Goal: Check status: Check status

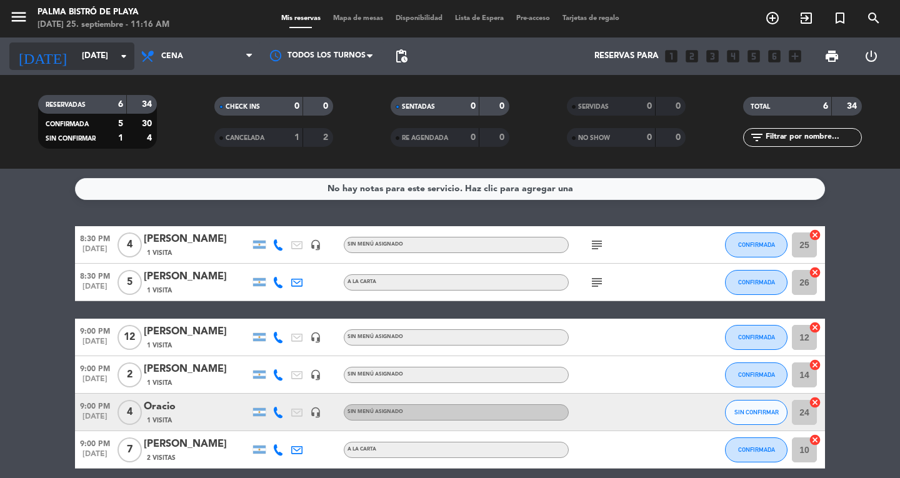
click at [104, 62] on input "[DATE]" at bounding box center [131, 56] width 110 height 22
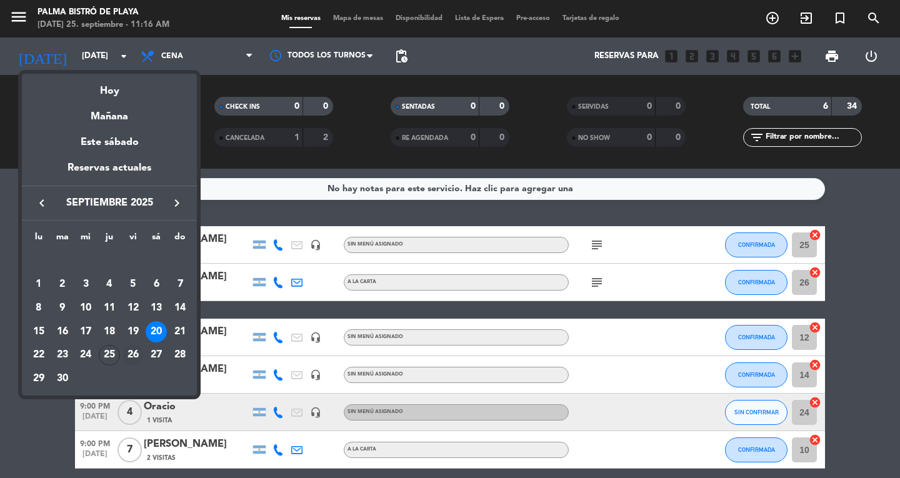
click at [139, 353] on div "26" at bounding box center [132, 355] width 21 height 21
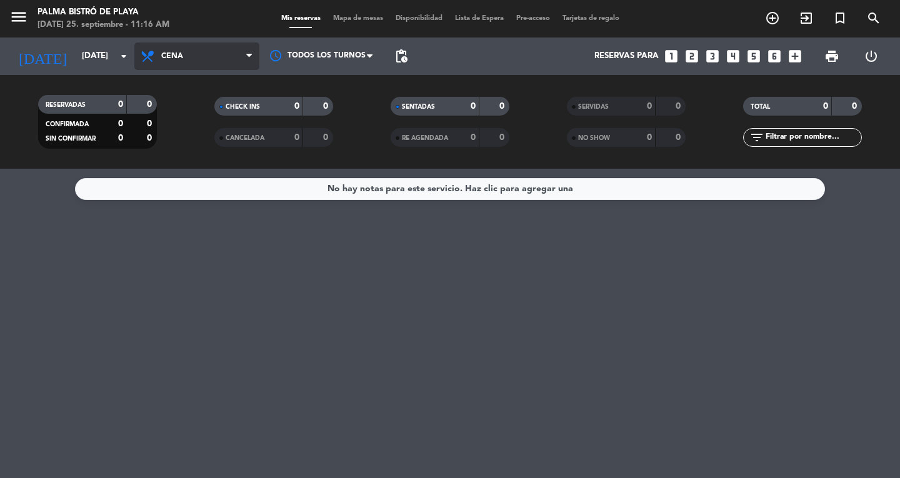
click at [183, 54] on span "Cena" at bounding box center [196, 55] width 125 height 27
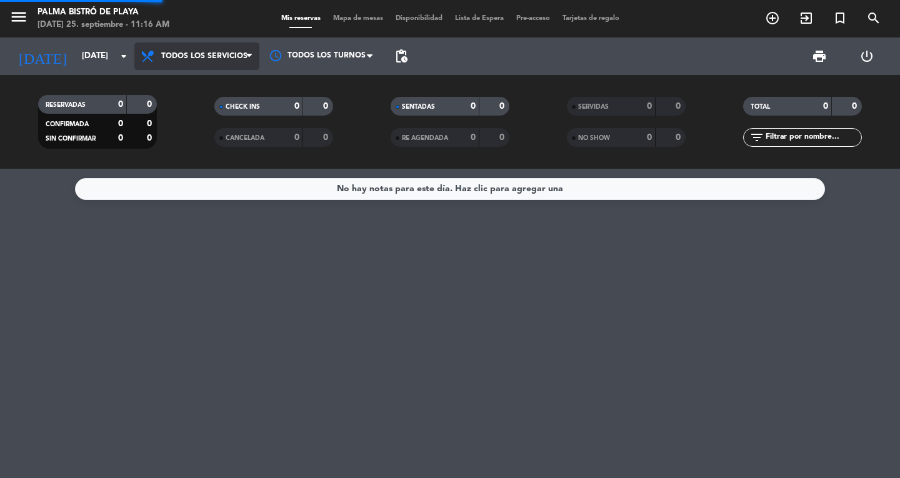
click at [196, 73] on div "Todos los servicios Almuerzo Cena Todos los servicios Todos los servicios Almue…" at bounding box center [196, 55] width 125 height 37
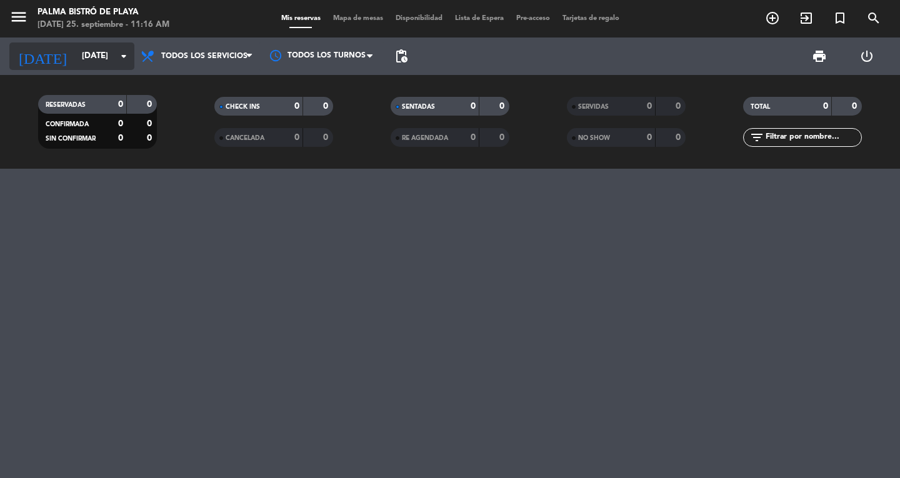
click at [87, 59] on input "[DATE]" at bounding box center [131, 56] width 110 height 22
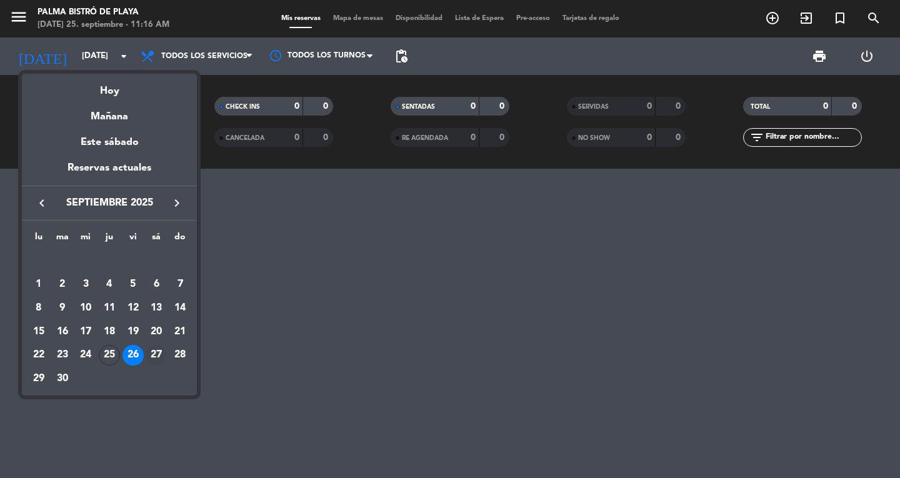
click at [158, 350] on div "27" at bounding box center [156, 355] width 21 height 21
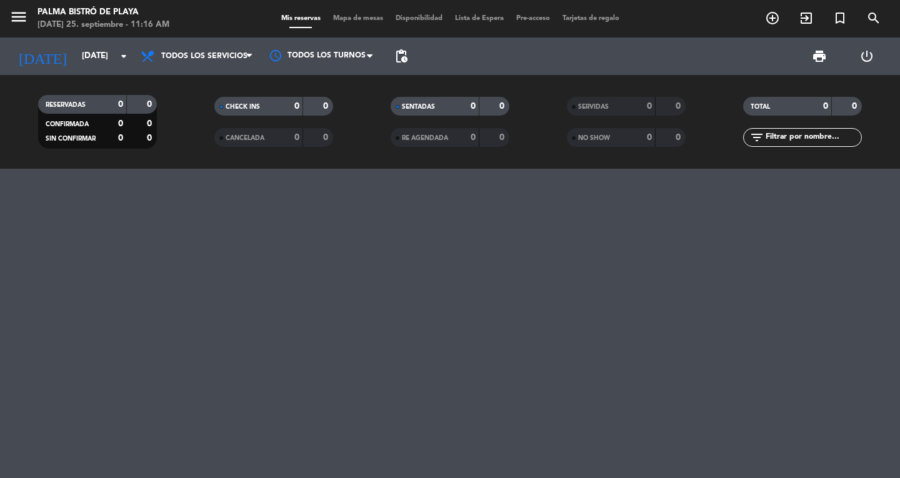
type input "[DATE]"
click at [215, 56] on span "Todos los servicios" at bounding box center [204, 56] width 86 height 9
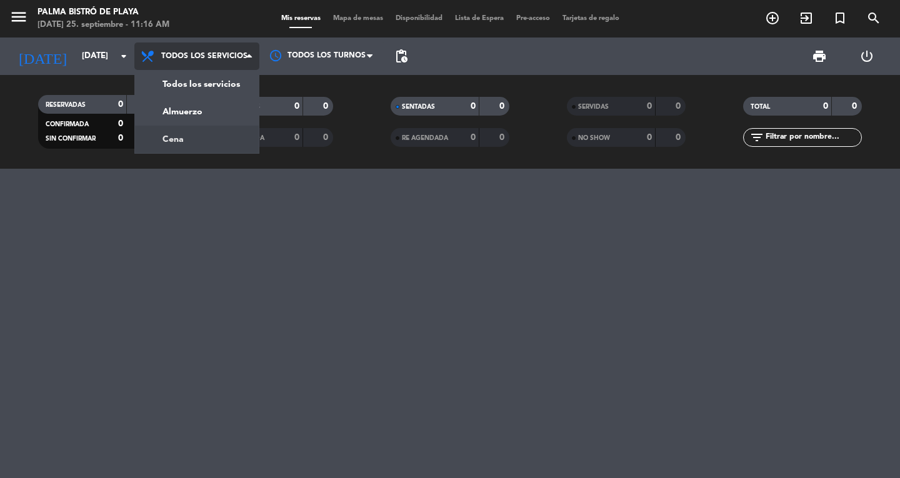
click at [184, 137] on div "menu Palma Bistró de Playa [DATE] 25. septiembre - 11:16 AM Mis reservas Mapa d…" at bounding box center [450, 84] width 900 height 169
